Goal: Check status: Check status

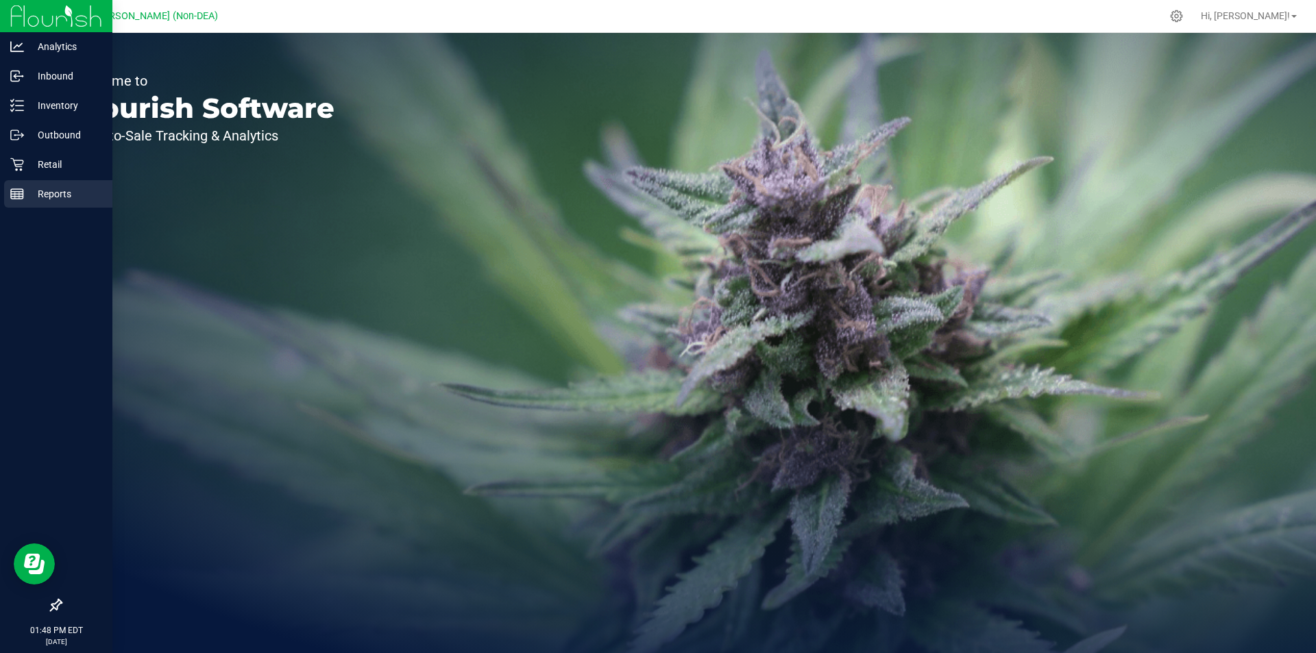
click at [57, 198] on p "Reports" at bounding box center [65, 194] width 82 height 16
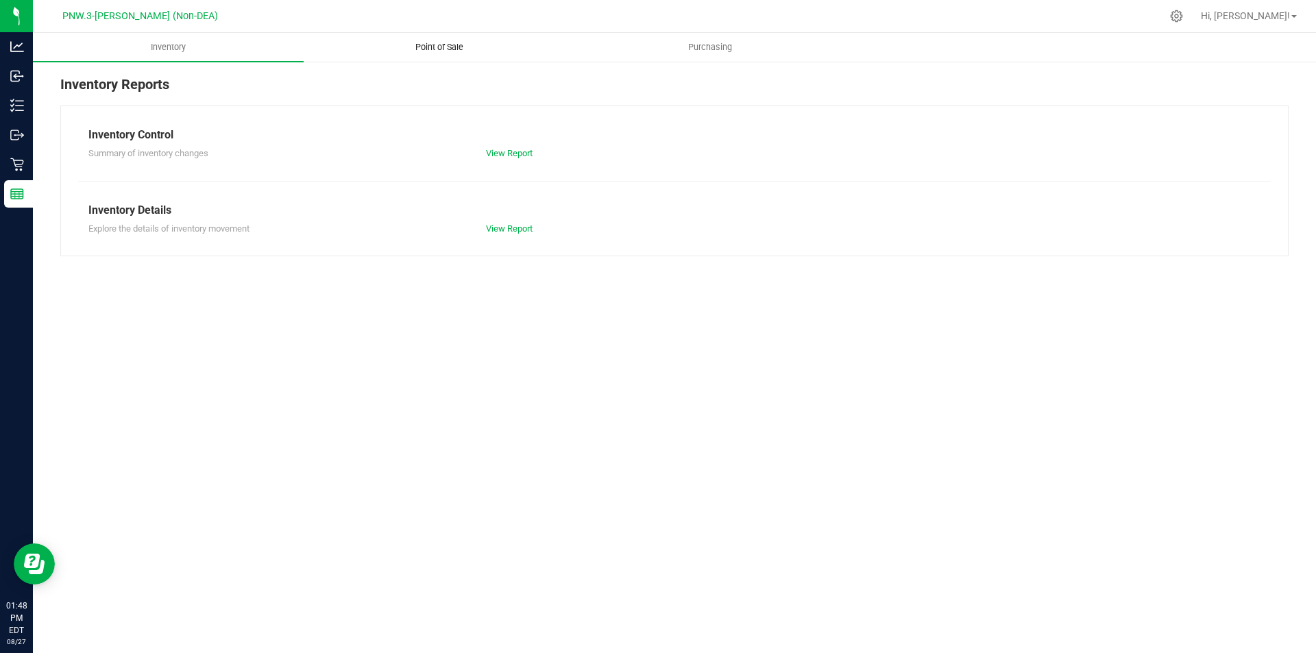
click at [435, 45] on span "Point of Sale" at bounding box center [439, 47] width 85 height 12
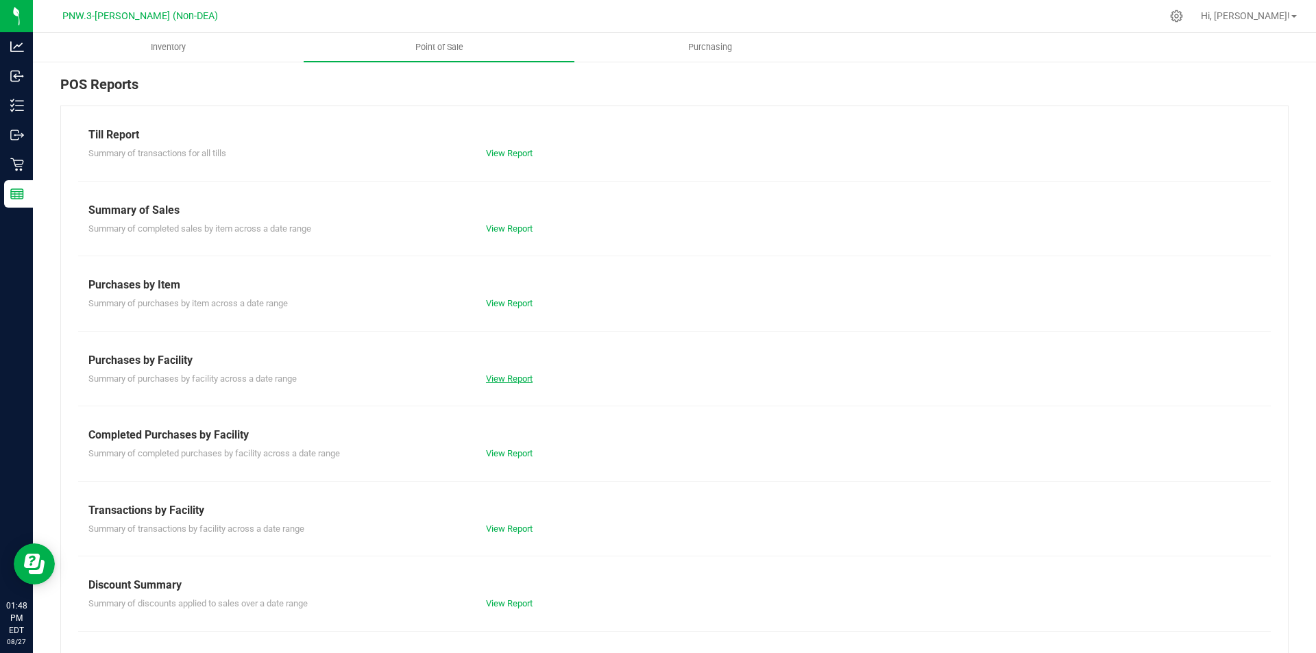
click at [520, 378] on link "View Report" at bounding box center [509, 378] width 47 height 10
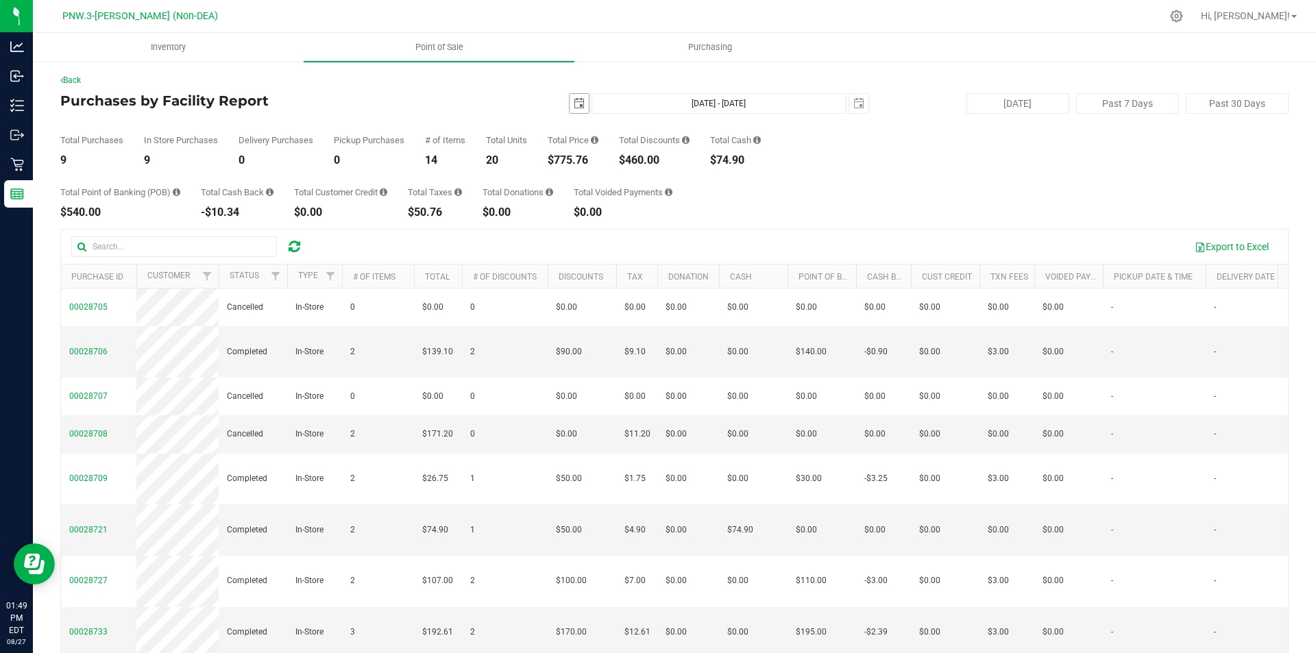
click at [573, 104] on span "select" at bounding box center [578, 103] width 11 height 11
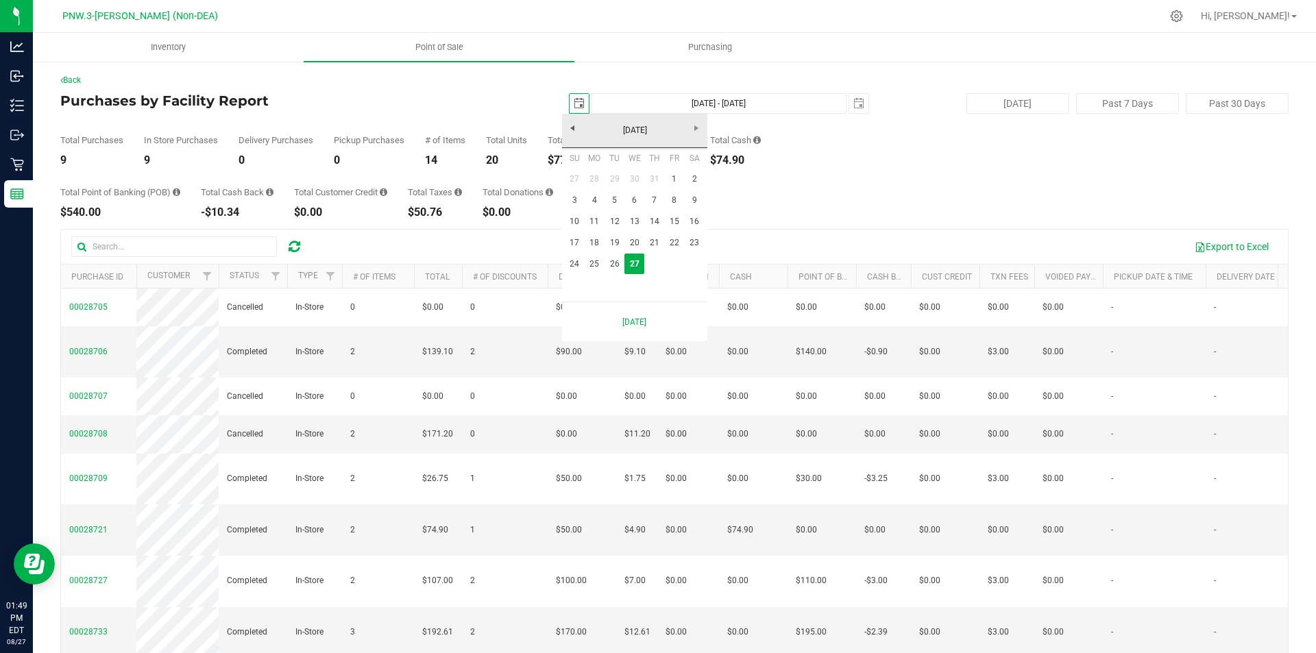
scroll to position [0, 34]
click at [571, 127] on link "[DATE]" at bounding box center [634, 130] width 147 height 21
click at [571, 127] on link "2025" at bounding box center [634, 130] width 147 height 21
click at [693, 129] on link "[DATE]-[DATE]" at bounding box center [634, 130] width 147 height 21
click at [687, 173] on link "[DATE] - [DATE]" at bounding box center [686, 167] width 35 height 35
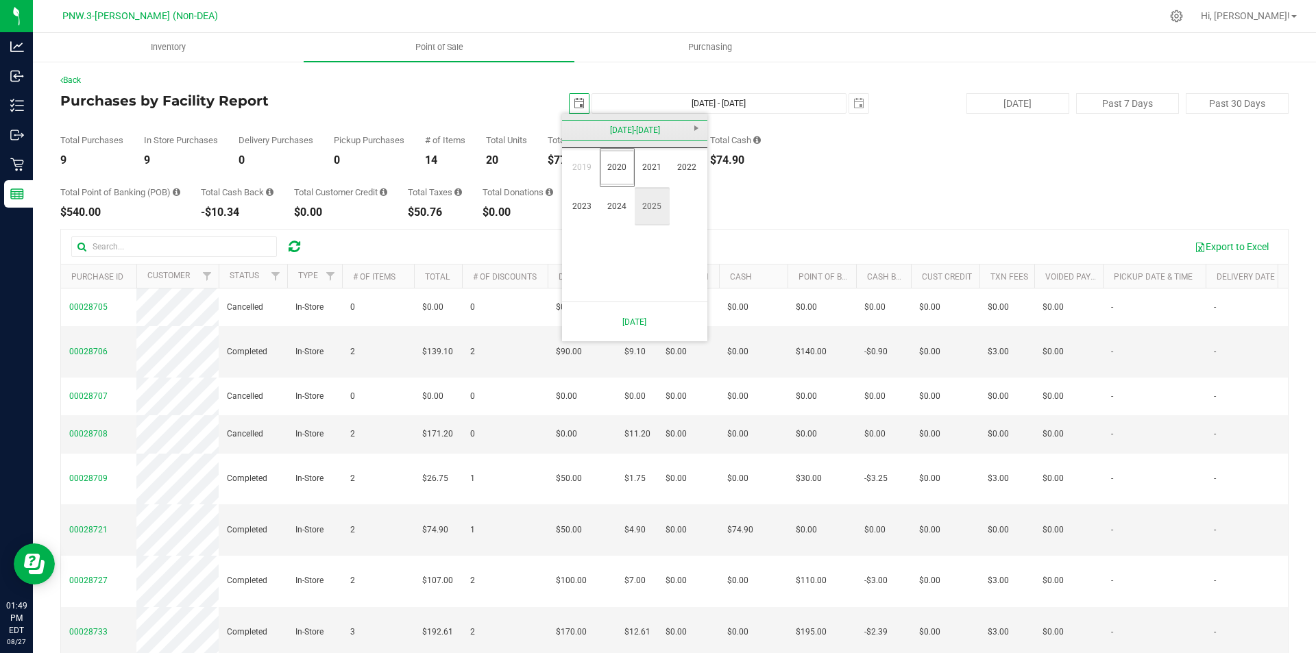
click at [643, 212] on link "2025" at bounding box center [651, 206] width 35 height 35
click at [621, 205] on link "Jun" at bounding box center [617, 206] width 35 height 35
click at [574, 178] on link "1" at bounding box center [575, 179] width 20 height 21
type input "[DATE]"
type input "[DATE] - [DATE]"
